Goal: Check status: Check status

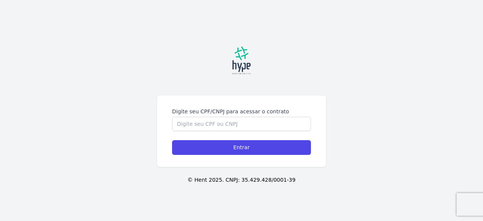
click at [266, 97] on div "Digite seu CPF/CNPJ para acessar o contrato Entrar" at bounding box center [241, 130] width 169 height 71
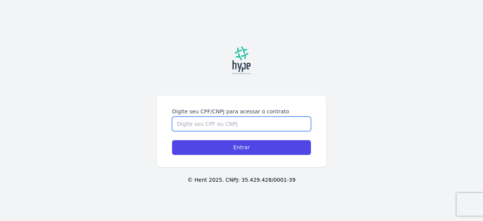
click at [263, 126] on input "Digite seu CPF/CNPJ para acessar o contrato" at bounding box center [241, 124] width 139 height 14
type input "06446419910"
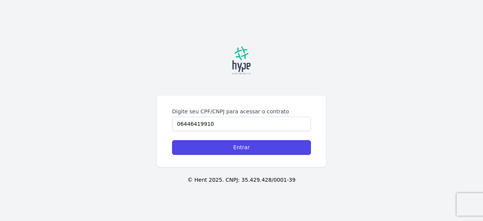
click at [172, 140] on input "Entrar" at bounding box center [241, 147] width 139 height 15
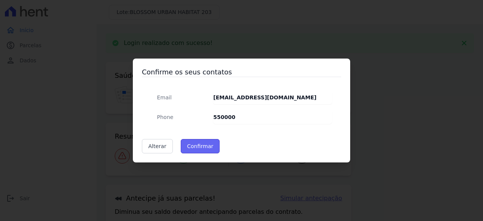
click at [200, 148] on button "Confirmar" at bounding box center [200, 146] width 39 height 14
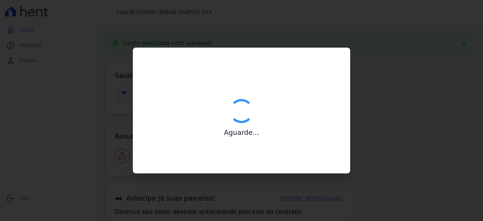
type input "Contatos confirmados com sucesso."
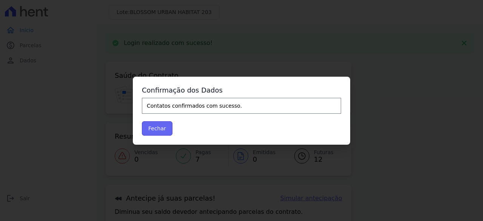
click at [166, 130] on button "Fechar" at bounding box center [157, 128] width 31 height 14
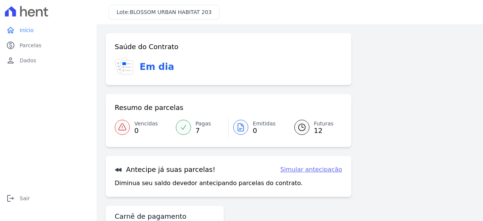
click at [317, 131] on span "12" at bounding box center [324, 130] width 20 height 6
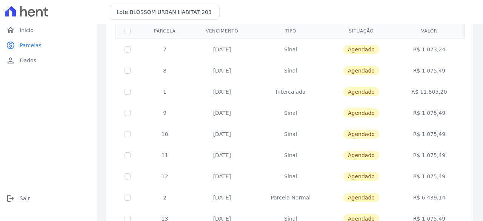
scroll to position [113, 0]
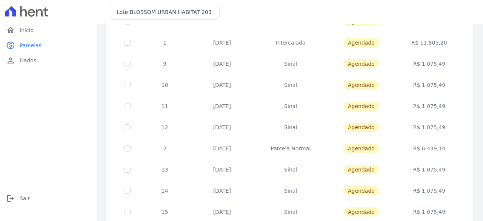
drag, startPoint x: 444, startPoint y: 149, endPoint x: 403, endPoint y: 151, distance: 40.8
click at [403, 151] on td "R$ 6.439,14" at bounding box center [429, 148] width 68 height 21
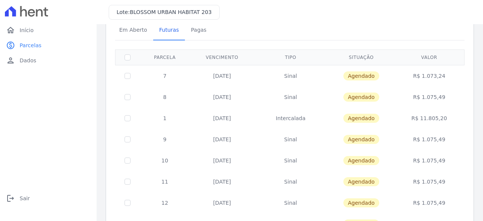
drag, startPoint x: 235, startPoint y: 120, endPoint x: 249, endPoint y: 120, distance: 13.6
click at [248, 120] on td "25/12/2025" at bounding box center [222, 117] width 64 height 21
click at [442, 119] on td "R$ 11.805,20" at bounding box center [429, 117] width 68 height 21
drag, startPoint x: 442, startPoint y: 118, endPoint x: 404, endPoint y: 118, distance: 38.1
click at [404, 118] on td "R$ 11.805,20" at bounding box center [429, 117] width 68 height 21
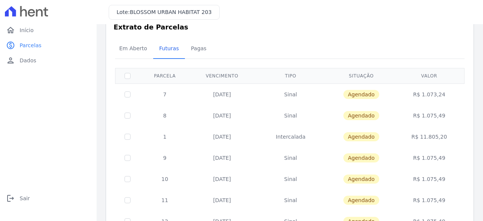
scroll to position [18, 0]
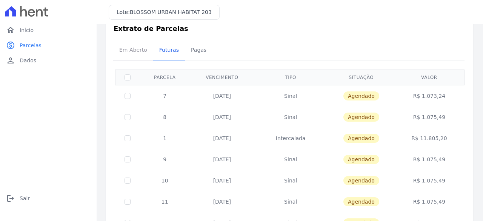
click at [134, 52] on span "Em Aberto" at bounding box center [133, 49] width 37 height 15
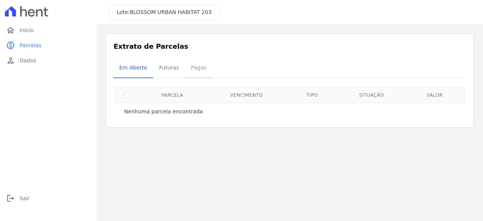
click at [195, 63] on span "Pagas" at bounding box center [198, 67] width 25 height 15
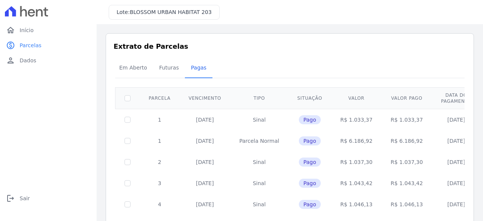
click at [181, 9] on span "BLOSSOM URBAN HABITAT 203" at bounding box center [171, 12] width 82 height 6
click at [133, 69] on span "Em Aberto" at bounding box center [133, 67] width 37 height 15
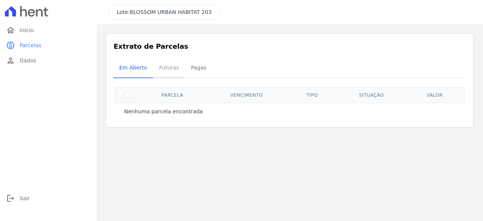
click at [161, 67] on span "Futuras" at bounding box center [169, 67] width 29 height 15
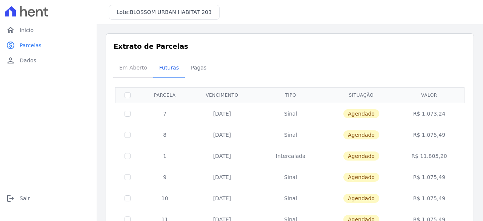
click at [133, 67] on span "Em Aberto" at bounding box center [133, 67] width 37 height 15
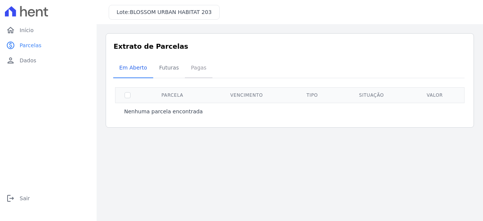
click at [200, 66] on span "Pagas" at bounding box center [198, 67] width 25 height 15
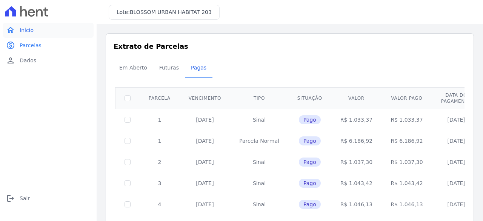
click at [17, 34] on link "home Início" at bounding box center [48, 30] width 90 height 15
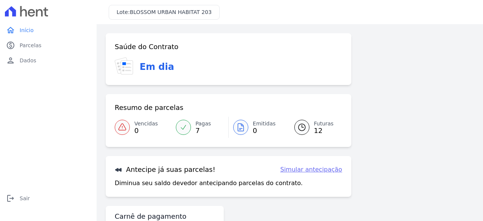
click at [149, 13] on span "BLOSSOM URBAN HABITAT 203" at bounding box center [171, 12] width 82 height 6
click at [42, 46] on link "paid Parcelas" at bounding box center [48, 45] width 90 height 15
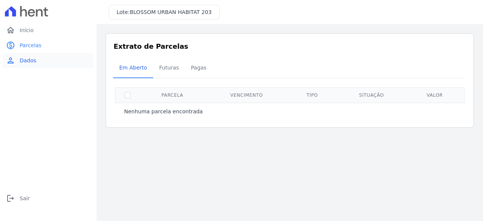
click at [38, 60] on link "person Dados" at bounding box center [48, 60] width 90 height 15
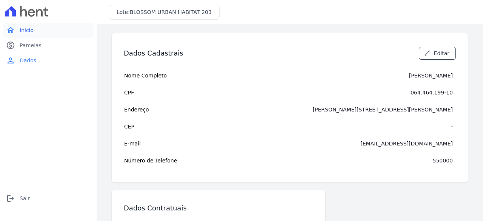
click at [40, 30] on link "home Início" at bounding box center [48, 30] width 90 height 15
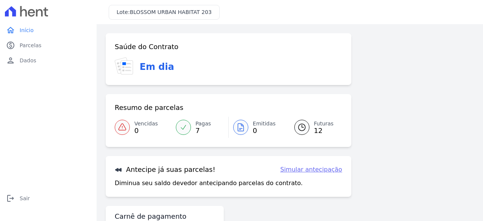
click at [272, 136] on link "Emitidas 0" at bounding box center [257, 127] width 57 height 21
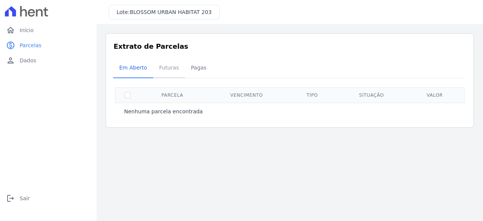
click at [170, 65] on span "Futuras" at bounding box center [169, 67] width 29 height 15
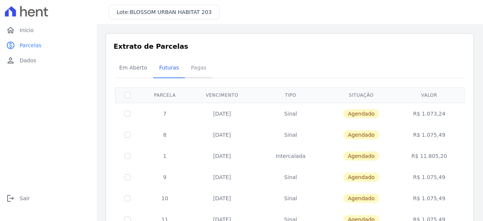
click at [191, 69] on span "Pagas" at bounding box center [198, 67] width 25 height 15
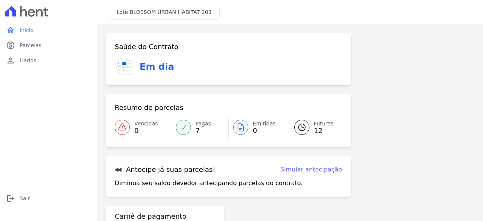
click at [307, 131] on link "Futuras 12" at bounding box center [313, 127] width 57 height 21
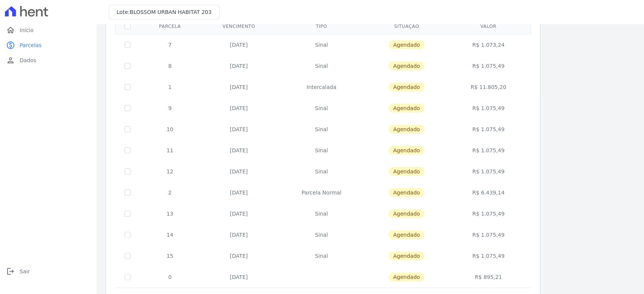
scroll to position [66, 0]
